Goal: Task Accomplishment & Management: Manage account settings

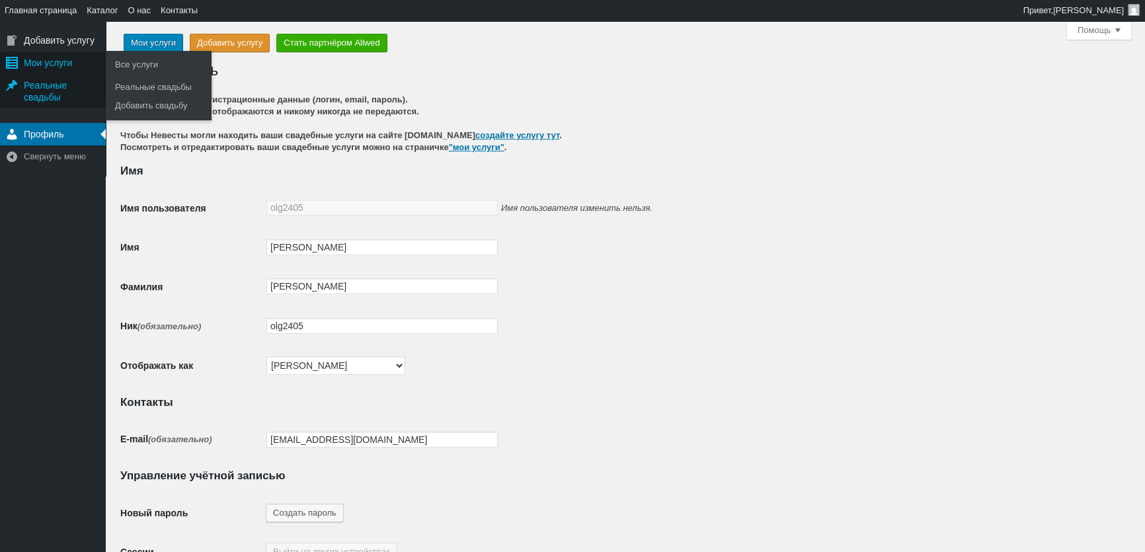
click at [79, 66] on div "Мои услуги" at bounding box center [53, 63] width 106 height 22
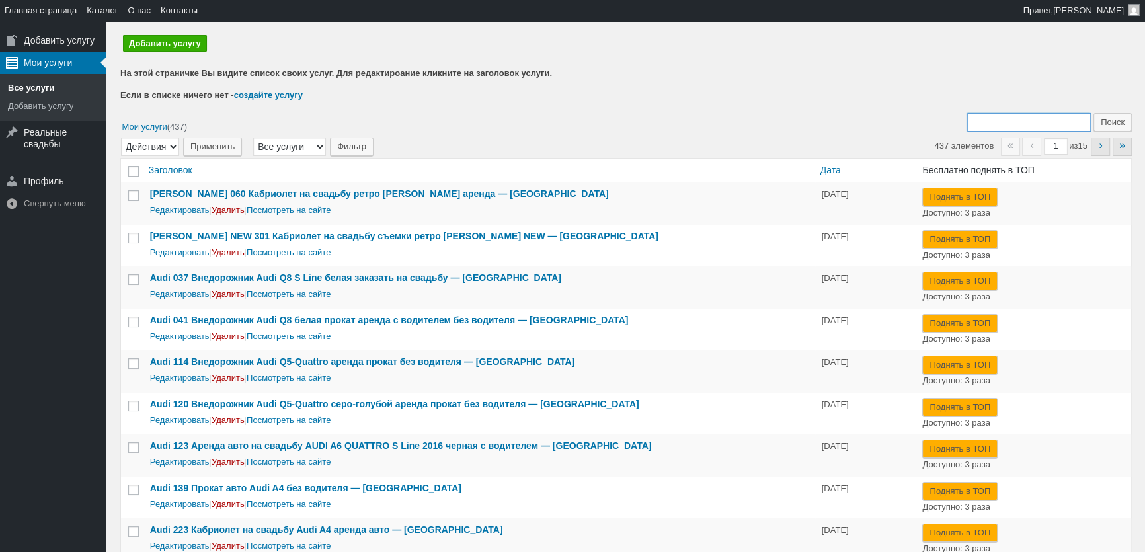
click at [1017, 126] on input "Поиск:" at bounding box center [1029, 122] width 124 height 19
type input "387"
click at [1093, 113] on input "Поиск" at bounding box center [1112, 122] width 38 height 19
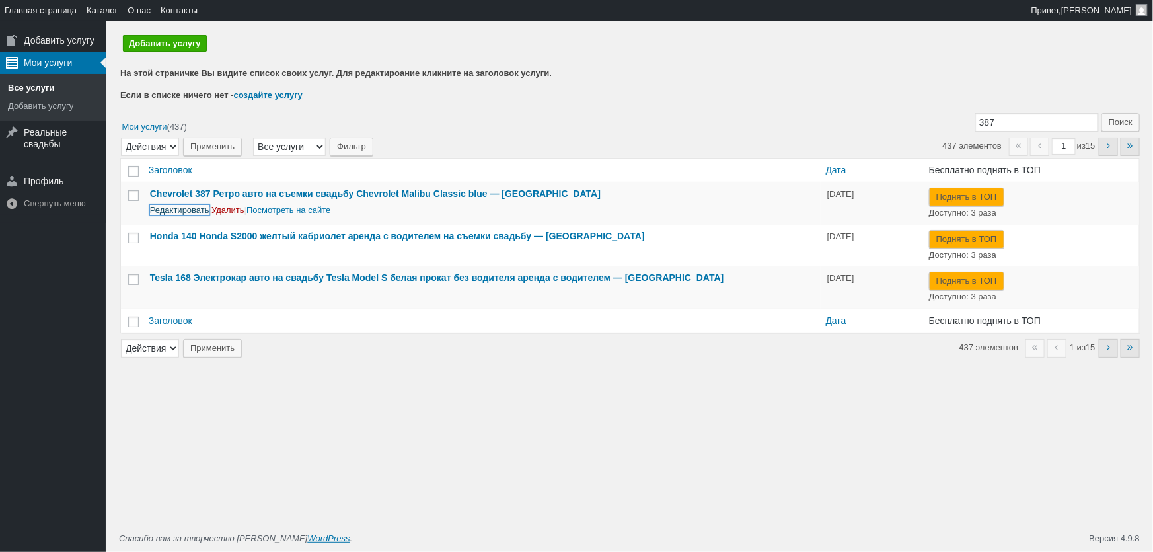
click at [161, 208] on link "Редактировать" at bounding box center [179, 210] width 59 height 10
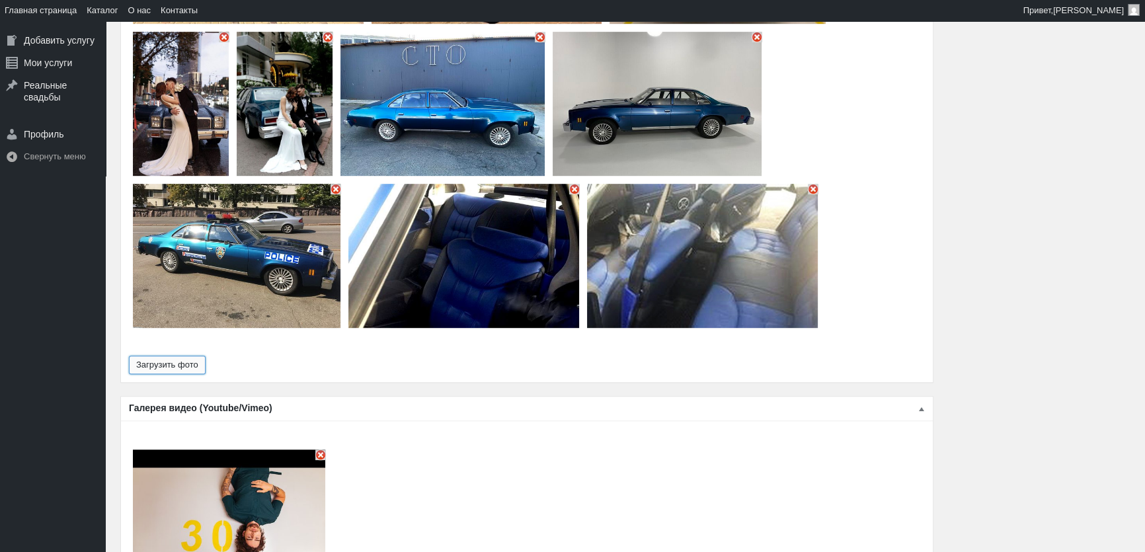
click at [176, 356] on button "Загрузить фото" at bounding box center [167, 365] width 77 height 19
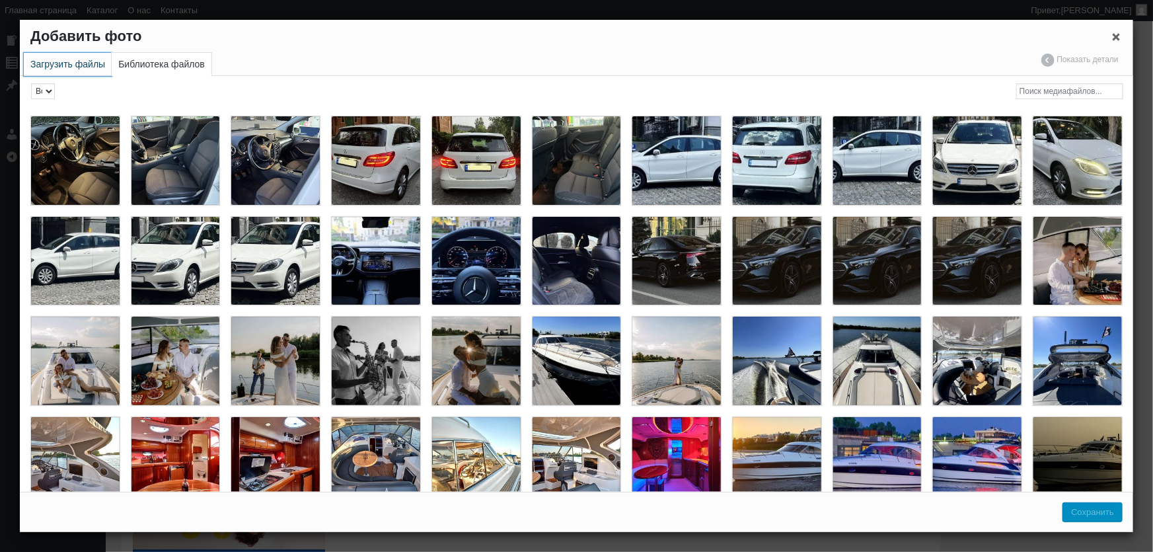
click at [72, 65] on link "Загрузить файлы" at bounding box center [68, 64] width 88 height 23
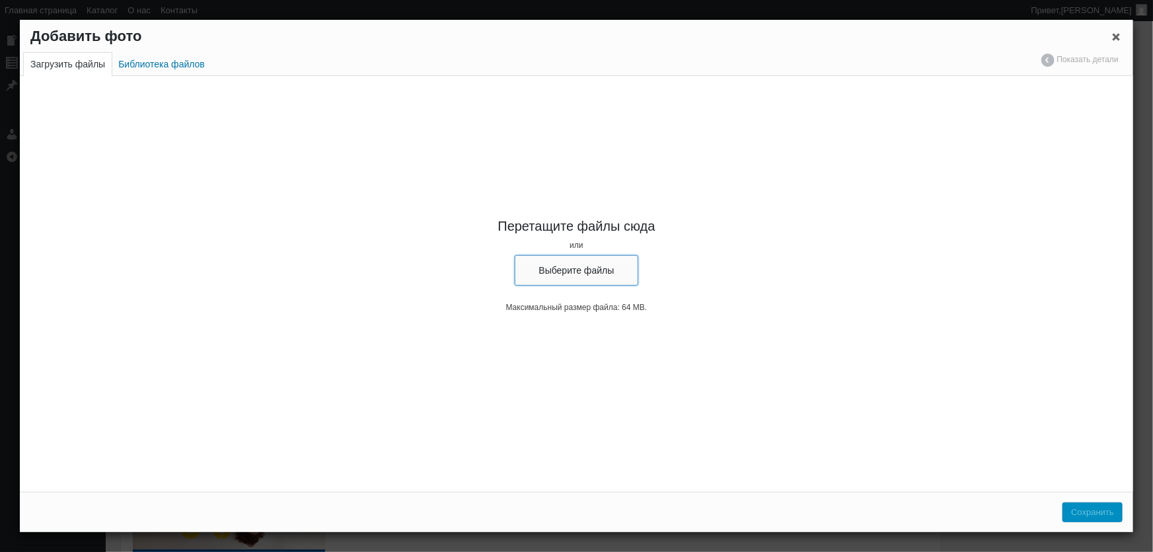
click at [566, 270] on button "Выберите файлы" at bounding box center [577, 270] width 124 height 30
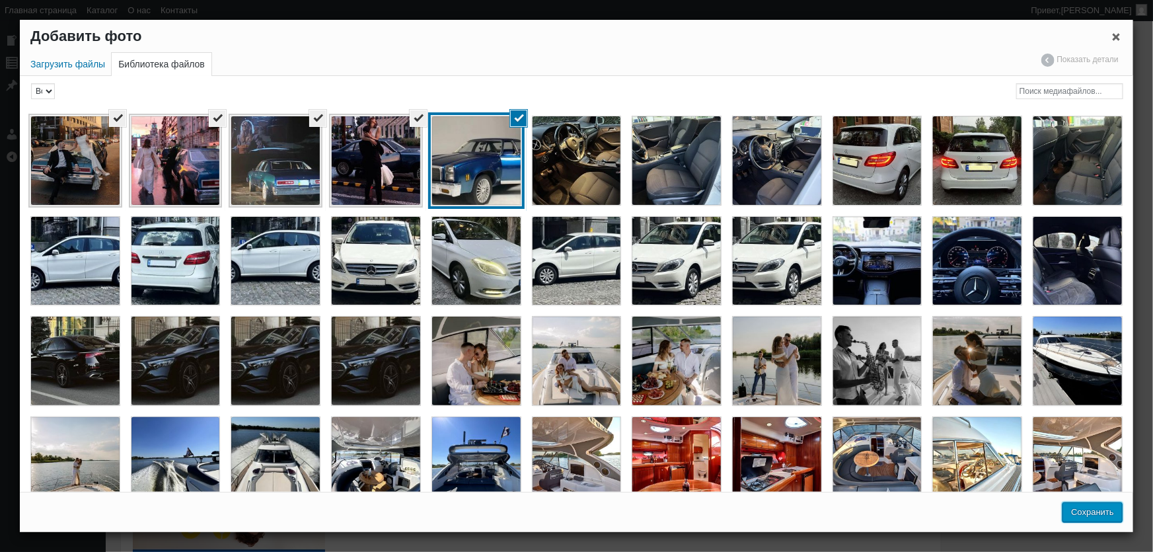
click at [1107, 512] on button "Сохранить" at bounding box center [1093, 512] width 60 height 20
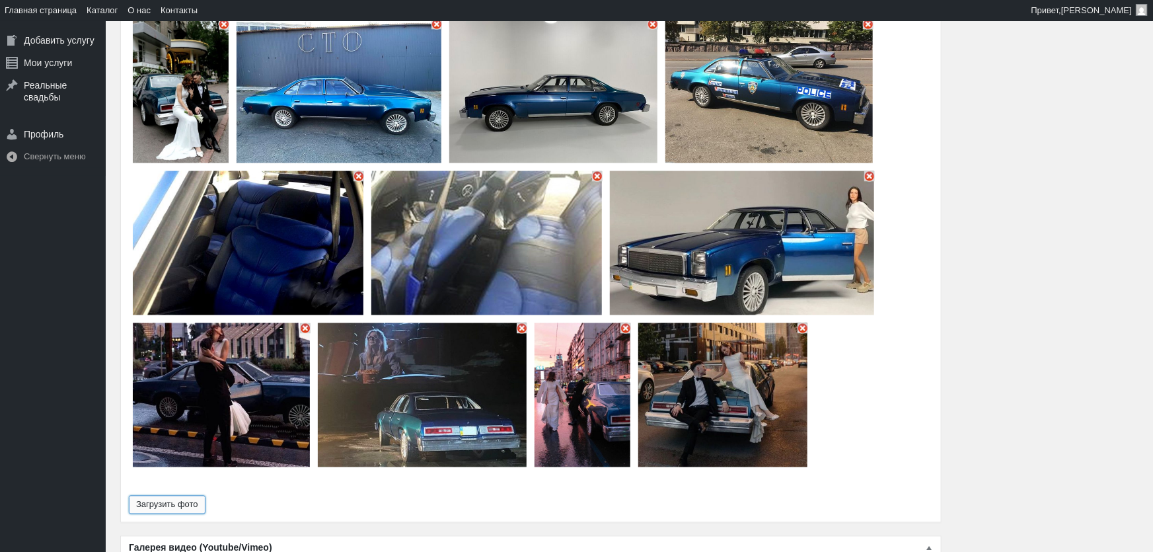
type input "18"
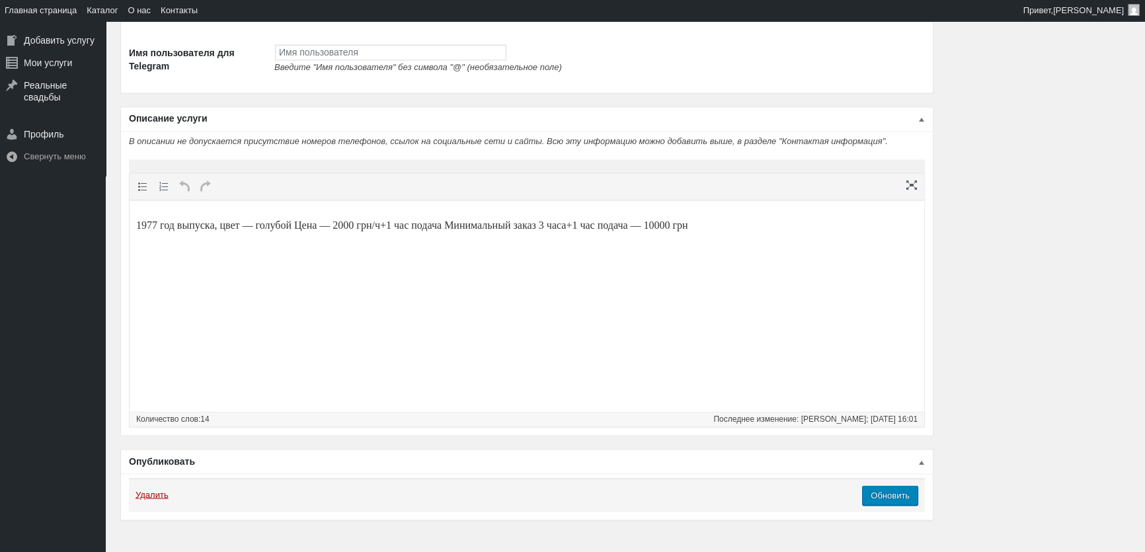
scroll to position [2728, 0]
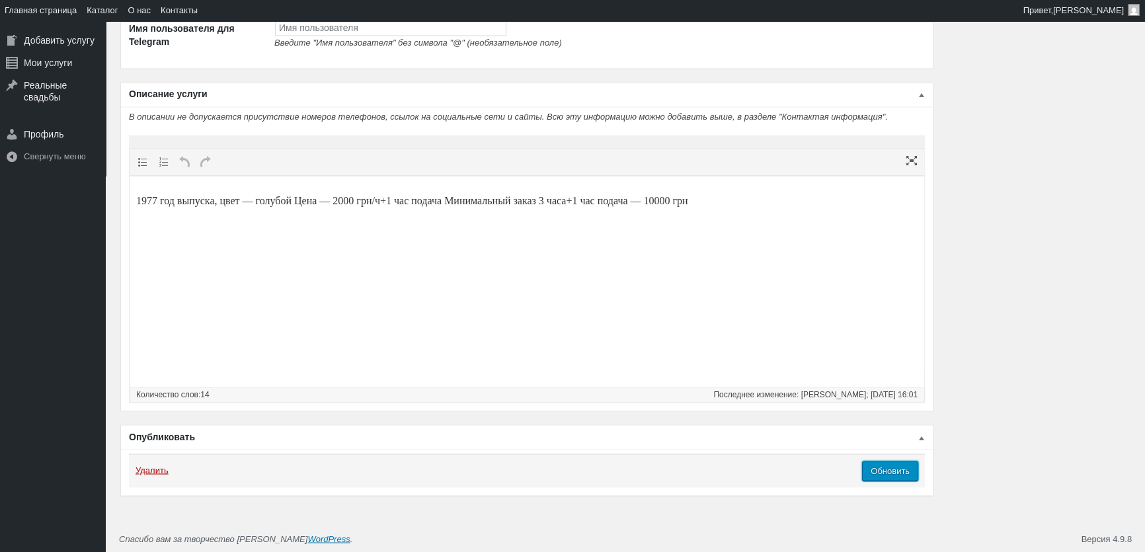
click at [891, 472] on input "Обновить" at bounding box center [890, 471] width 56 height 20
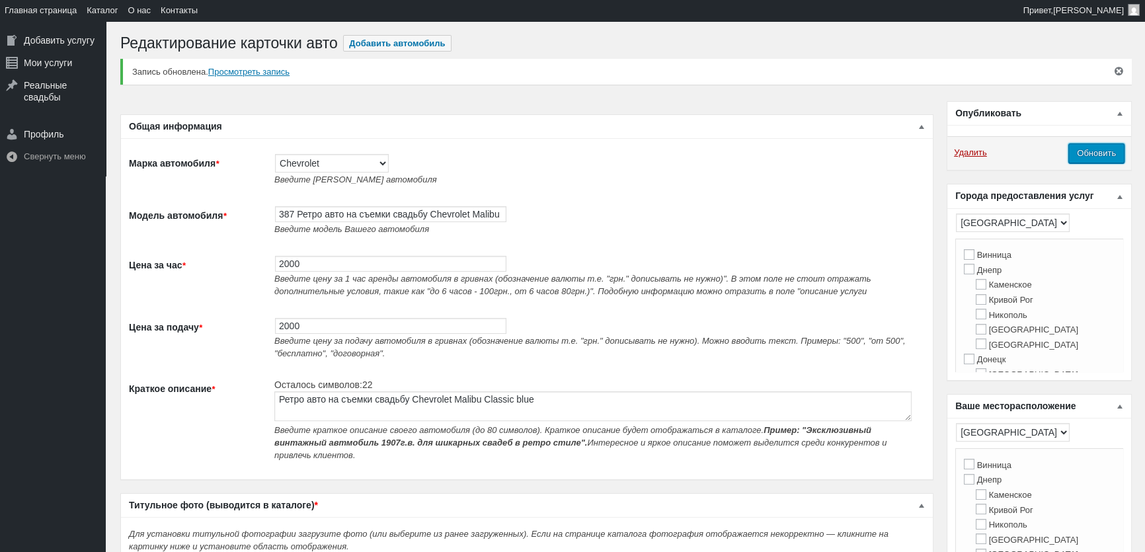
click at [1111, 155] on input "Обновить" at bounding box center [1096, 153] width 56 height 20
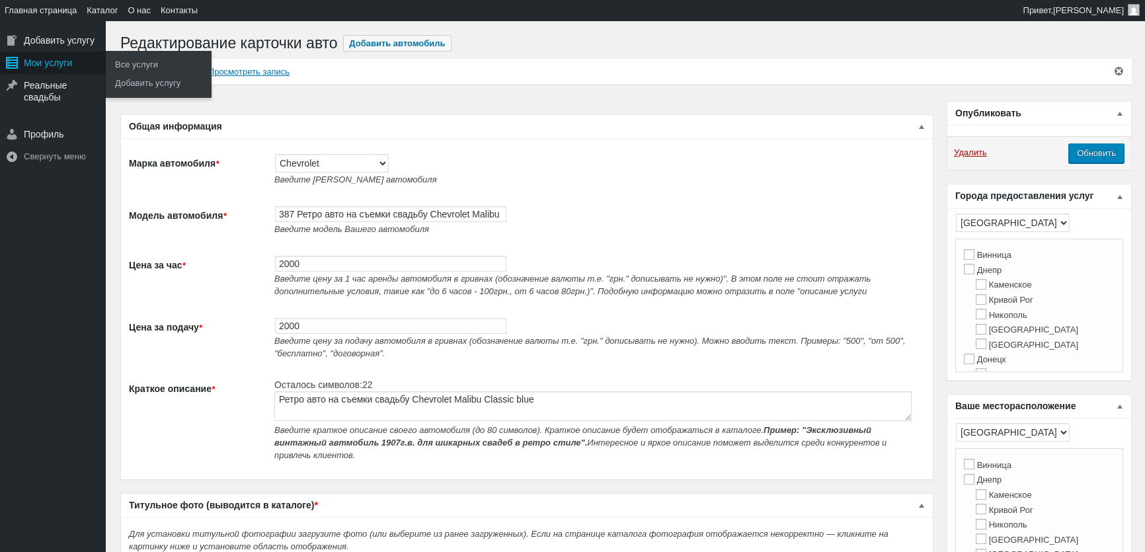
click at [32, 72] on div "Мои услуги" at bounding box center [53, 63] width 106 height 22
